Goal: Register for event/course

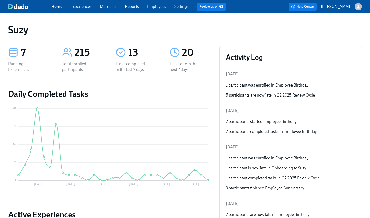
click at [85, 8] on link "Experiences" at bounding box center [81, 6] width 21 height 5
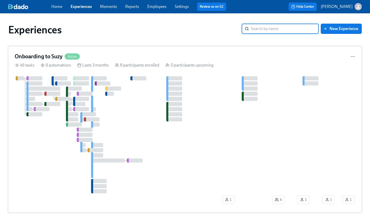
click at [42, 55] on h4 "Onboarding to Suzy" at bounding box center [39, 57] width 48 height 8
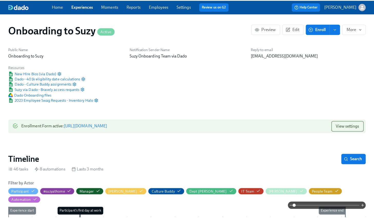
scroll to position [0, 3855]
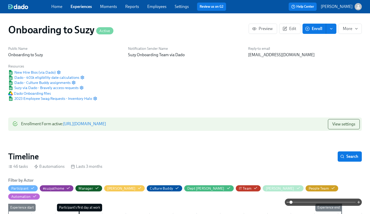
click at [311, 29] on span "Enroll" at bounding box center [314, 28] width 16 height 5
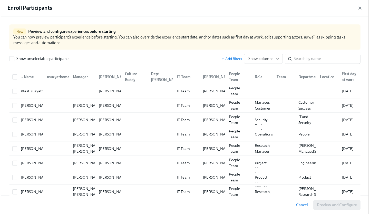
scroll to position [0, 3852]
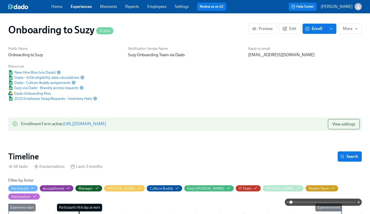
click at [309, 28] on circle "button" at bounding box center [307, 29] width 4 height 4
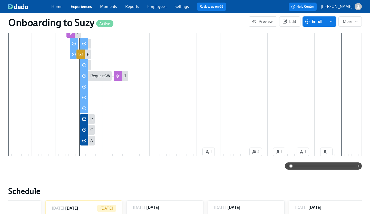
scroll to position [83, 0]
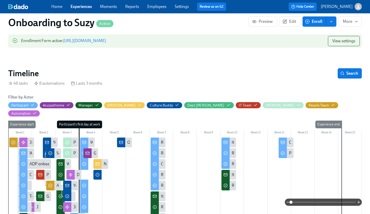
click at [334, 22] on button "enroll" at bounding box center [331, 21] width 10 height 10
click at [324, 47] on span "Enrollment form" at bounding box center [317, 45] width 29 height 6
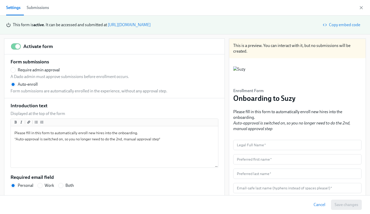
click at [43, 8] on div "Submissions" at bounding box center [38, 7] width 22 height 7
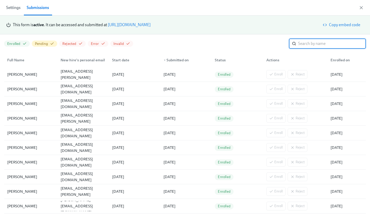
click at [117, 60] on div "Start date" at bounding box center [120, 60] width 21 height 6
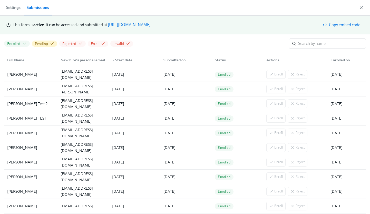
click at [118, 59] on div "▲ Start date" at bounding box center [122, 60] width 24 height 6
click at [118, 59] on div "▼ Start date" at bounding box center [122, 60] width 24 height 6
click at [172, 59] on div "Submitted on" at bounding box center [174, 60] width 26 height 6
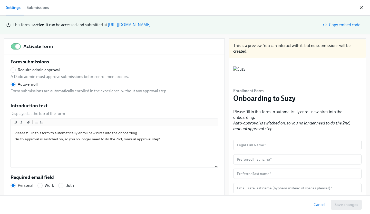
click at [359, 7] on icon "button" at bounding box center [360, 7] width 5 height 5
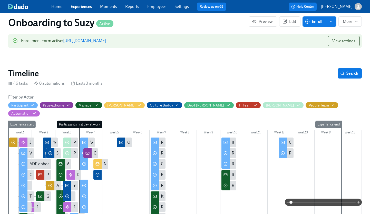
click at [83, 7] on link "Experiences" at bounding box center [81, 6] width 21 height 5
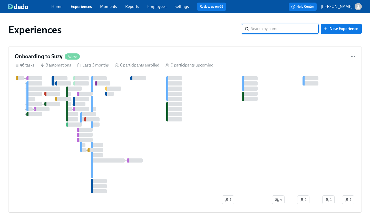
click at [57, 7] on link "Home" at bounding box center [56, 6] width 11 height 5
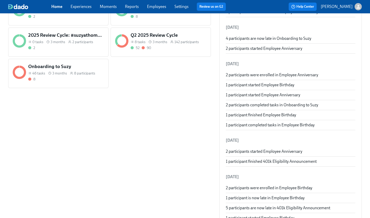
scroll to position [136, 0]
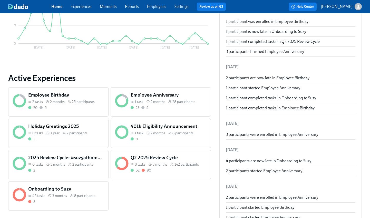
click at [47, 188] on h5 "Onboarding to Suzy" at bounding box center [66, 188] width 76 height 7
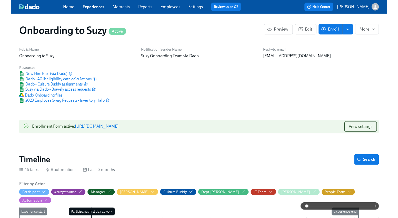
scroll to position [0, 3855]
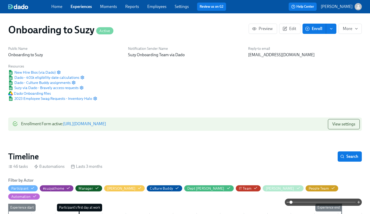
click at [332, 27] on icon "enroll" at bounding box center [331, 29] width 4 height 4
click at [316, 28] on span "Enroll" at bounding box center [314, 28] width 16 height 5
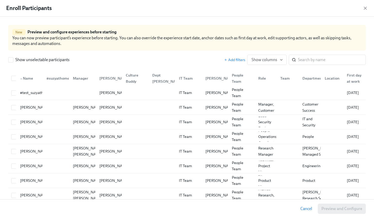
click at [346, 77] on div "First day at work" at bounding box center [354, 78] width 20 height 12
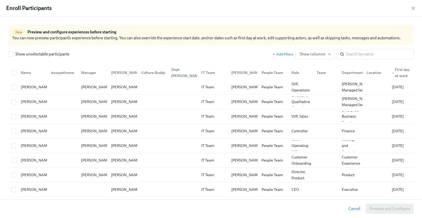
scroll to position [0, 3815]
click at [373, 73] on div "▲ First day at work" at bounding box center [401, 72] width 23 height 12
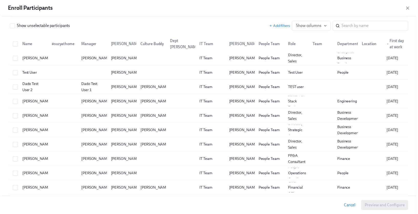
scroll to position [0, 0]
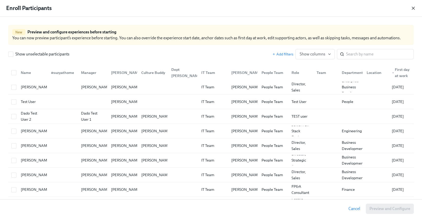
click at [373, 8] on icon "button" at bounding box center [413, 8] width 5 height 5
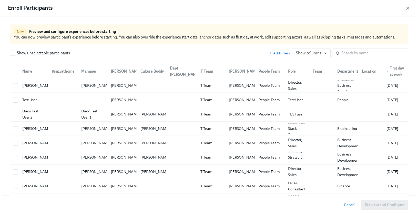
scroll to position [0, 3811]
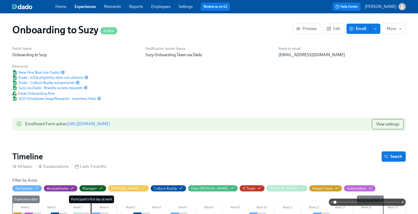
click at [110, 124] on link "https://my.dadohr.com/enrollmentForms/7ZatnWB4FEoO6iPnfpPwdKwwcmnkg" at bounding box center [88, 123] width 43 height 5
